Goal: Information Seeking & Learning: Learn about a topic

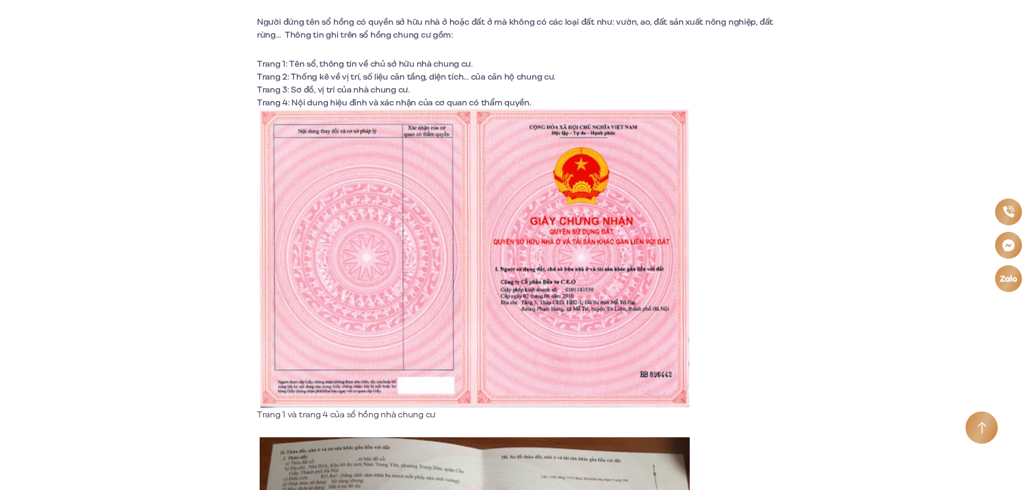
click at [426, 269] on img at bounding box center [475, 258] width 430 height 299
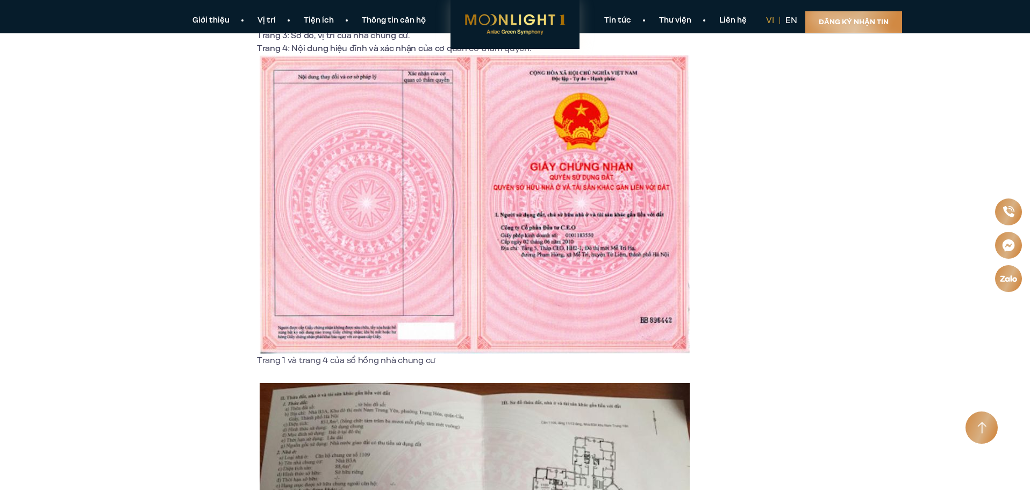
scroll to position [1182, 0]
drag, startPoint x: 256, startPoint y: 358, endPoint x: 429, endPoint y: 364, distance: 173.1
drag, startPoint x: 437, startPoint y: 362, endPoint x: 256, endPoint y: 363, distance: 181.1
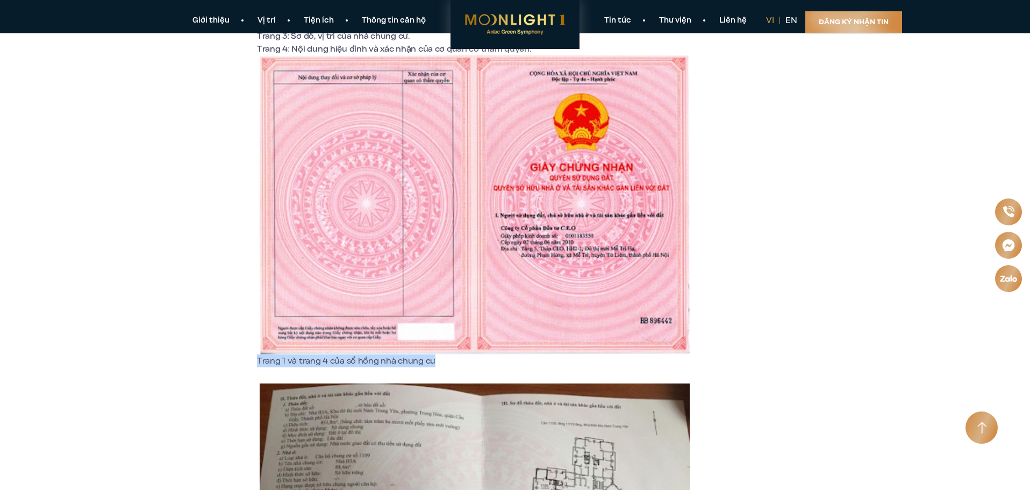
copy p "Trang 1 và trang 4 của sổ hồng nhà chung cư"
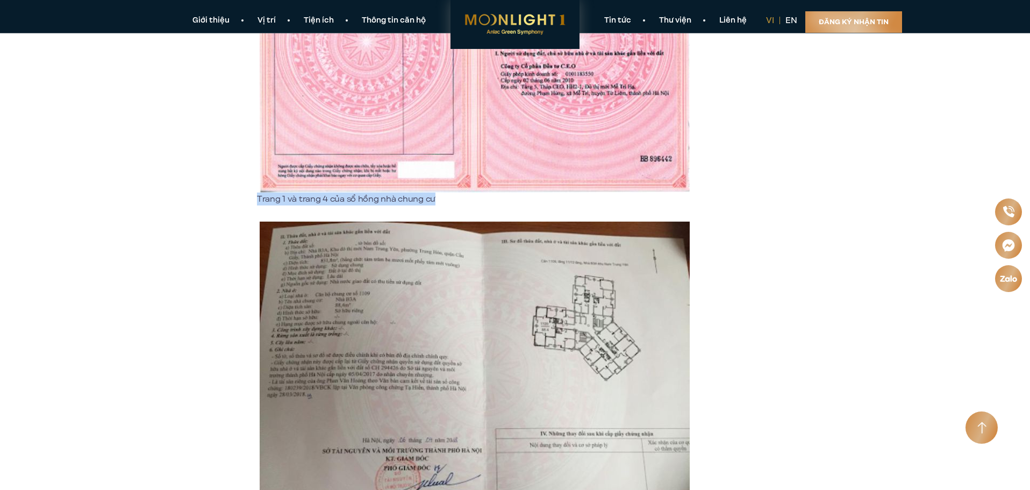
scroll to position [1236, 0]
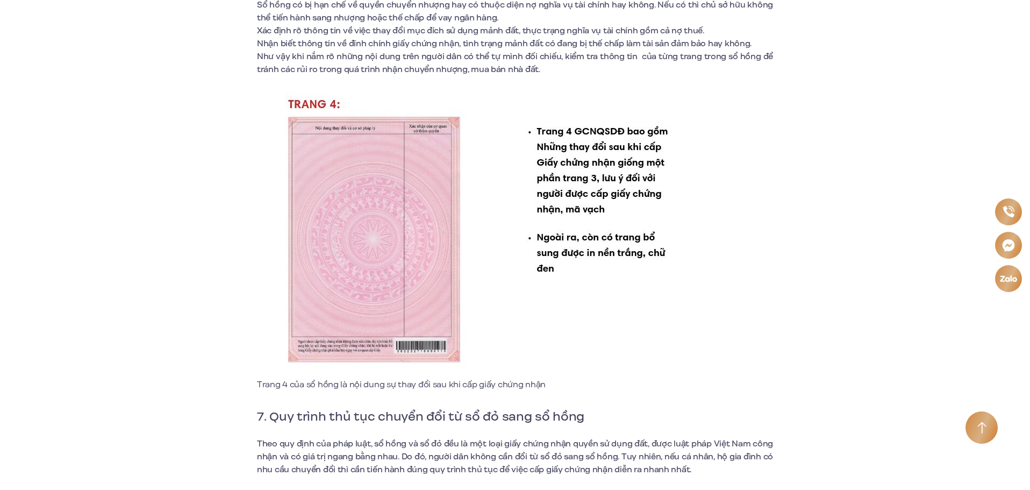
scroll to position [6073, 0]
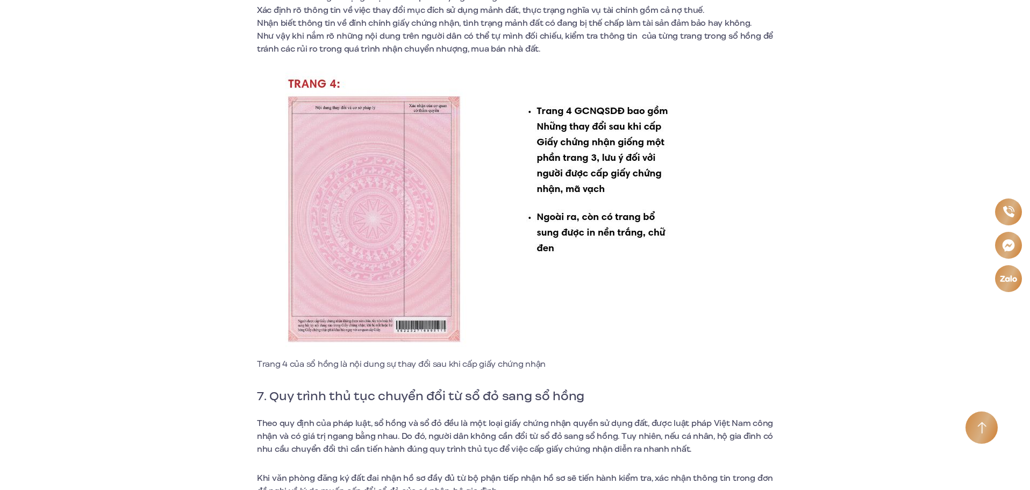
click at [437, 261] on img at bounding box center [475, 214] width 430 height 286
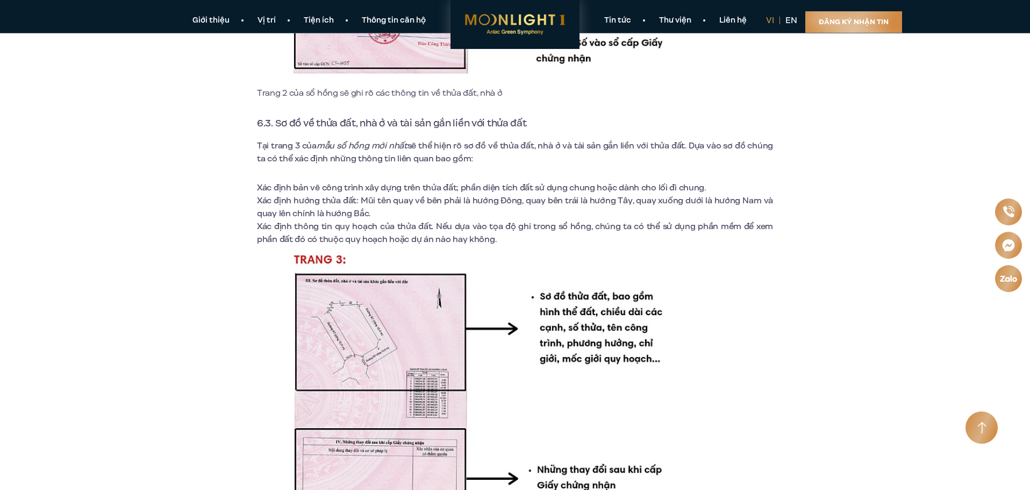
scroll to position [5266, 0]
